Goal: Check status: Check status

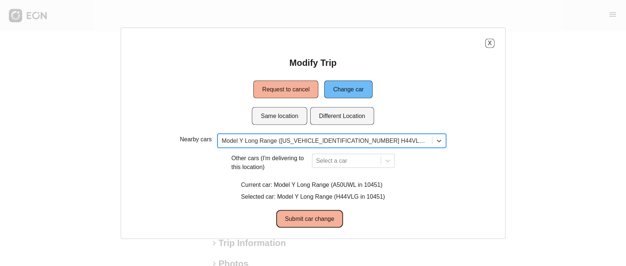
click at [314, 220] on button "Submit car change" at bounding box center [309, 219] width 67 height 18
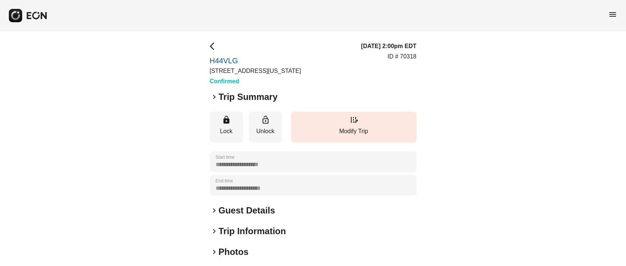
click at [211, 39] on div "**********" at bounding box center [313, 194] width 626 height 326
click at [214, 46] on span "arrow_back_ios" at bounding box center [214, 46] width 9 height 9
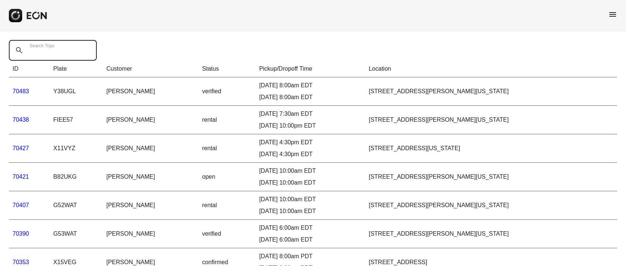
click at [69, 45] on Trips "Search Trips" at bounding box center [53, 50] width 88 height 21
paste Trips "*****"
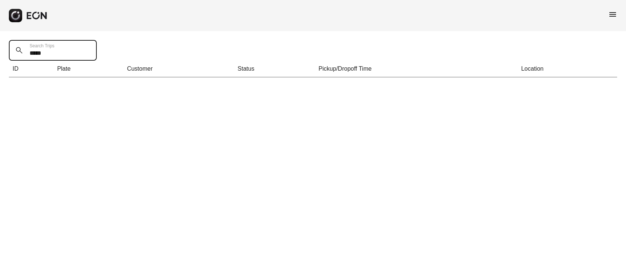
click at [59, 57] on Trips "*****" at bounding box center [53, 50] width 88 height 21
click at [50, 61] on th "ID" at bounding box center [31, 69] width 45 height 17
click at [50, 56] on Trips "*****" at bounding box center [53, 50] width 88 height 21
paste Trips "*"
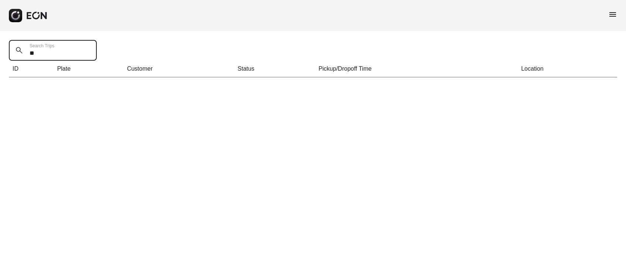
type Trips "*"
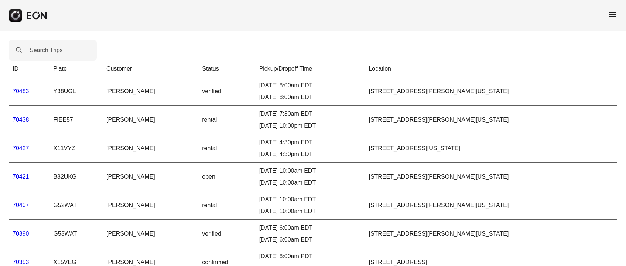
click at [24, 91] on link "70483" at bounding box center [21, 91] width 17 height 6
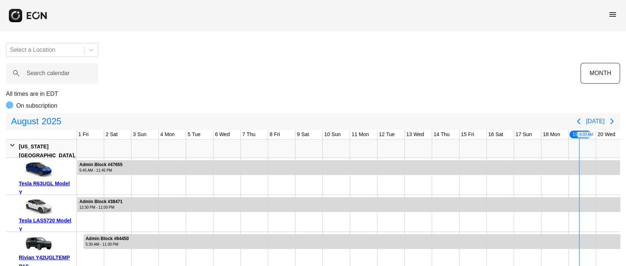
scroll to position [0, 232]
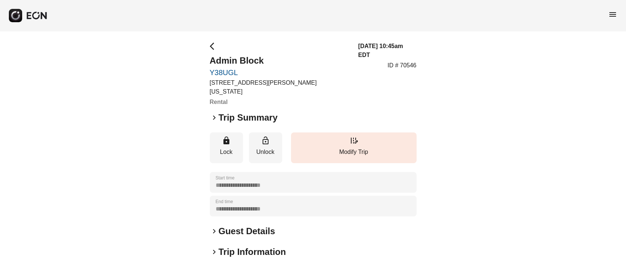
click at [212, 43] on span "arrow_back_ios" at bounding box center [214, 46] width 9 height 9
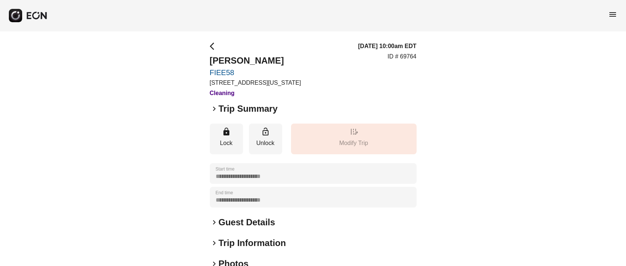
scroll to position [103, 0]
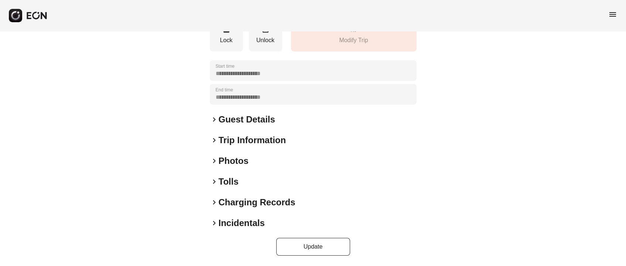
click at [252, 159] on div "keyboard_arrow_right Photos" at bounding box center [313, 161] width 207 height 12
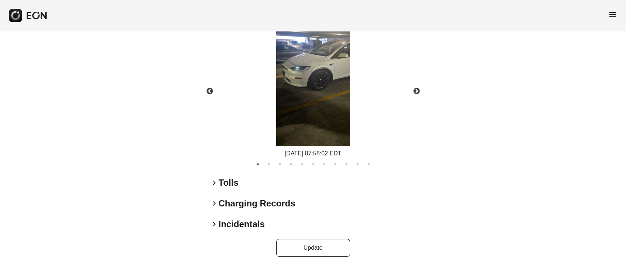
scroll to position [544, 0]
drag, startPoint x: 418, startPoint y: 93, endPoint x: 414, endPoint y: 93, distance: 3.7
click at [418, 92] on button "Next" at bounding box center [417, 91] width 26 height 26
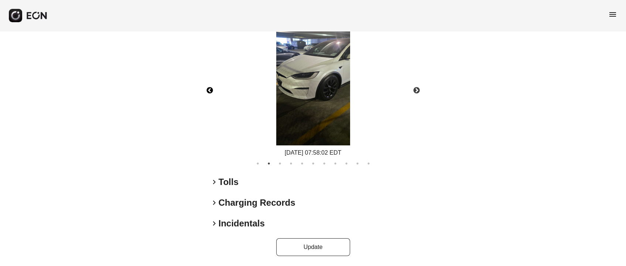
click at [209, 91] on button "Previous" at bounding box center [210, 91] width 26 height 26
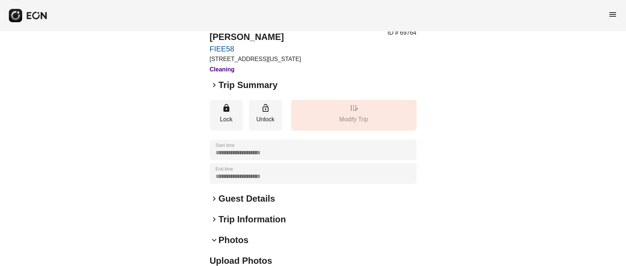
scroll to position [0, 0]
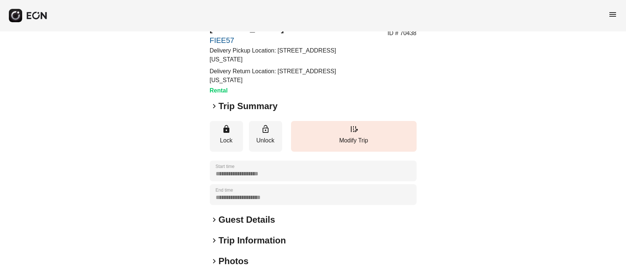
scroll to position [55, 0]
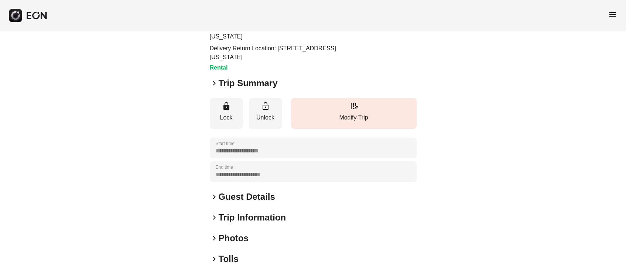
click at [221, 88] on h2 "Trip Summary" at bounding box center [248, 83] width 59 height 12
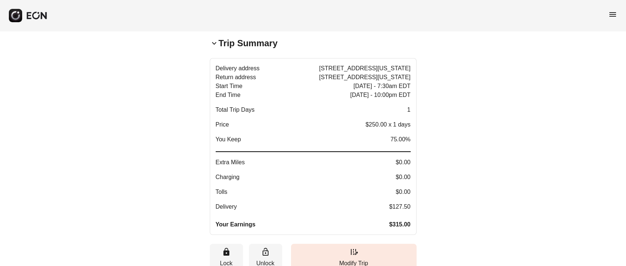
scroll to position [110, 0]
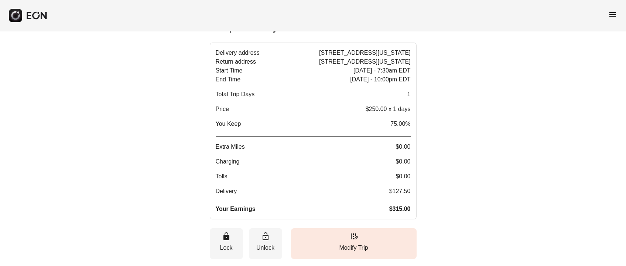
drag, startPoint x: 404, startPoint y: 186, endPoint x: 398, endPoint y: 188, distance: 6.5
click at [402, 188] on span "$127.50" at bounding box center [400, 191] width 21 height 9
drag, startPoint x: 392, startPoint y: 189, endPoint x: 411, endPoint y: 190, distance: 19.2
click at [411, 190] on button "Delivery address [STREET_ADDRESS][US_STATE] Return address [STREET_ADDRESS][US_…" at bounding box center [313, 130] width 207 height 177
drag, startPoint x: 375, startPoint y: 191, endPoint x: 407, endPoint y: 190, distance: 31.1
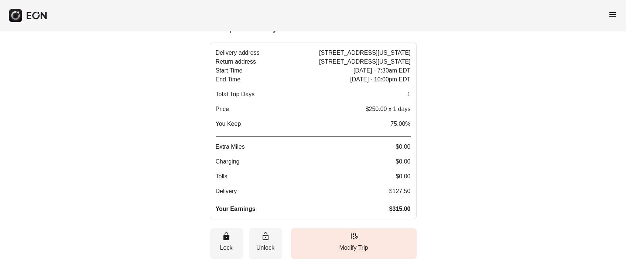
click at [407, 190] on p "Delivery $127.50" at bounding box center [313, 191] width 195 height 9
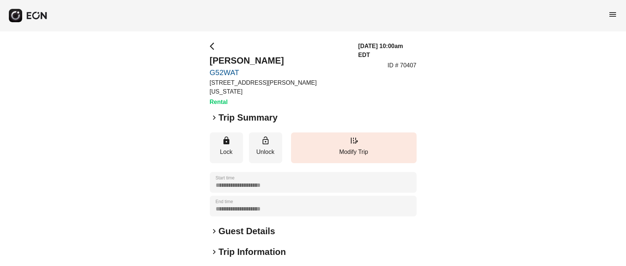
scroll to position [103, 0]
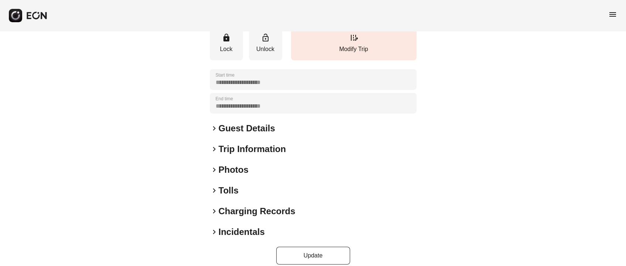
click at [227, 164] on h2 "Photos" at bounding box center [234, 170] width 30 height 12
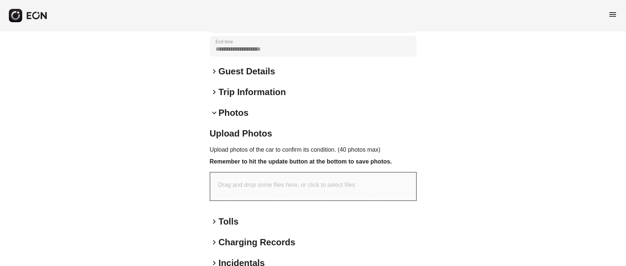
scroll to position [191, 0]
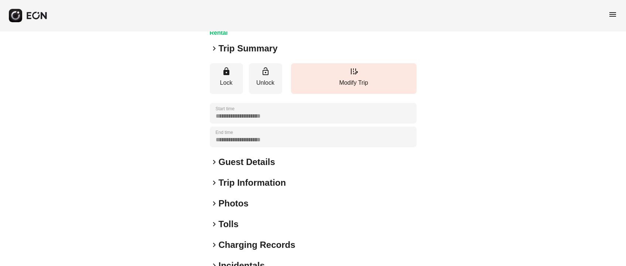
scroll to position [103, 0]
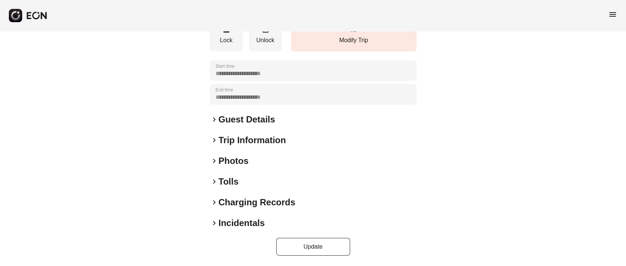
click at [231, 156] on h2 "Photos" at bounding box center [234, 161] width 30 height 12
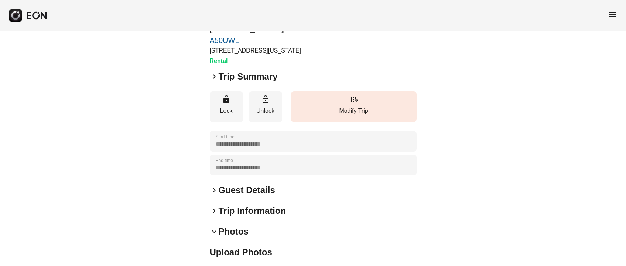
scroll to position [55, 0]
